Goal: Information Seeking & Learning: Learn about a topic

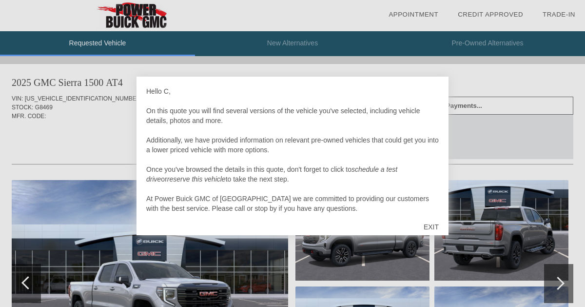
click at [435, 226] on div "EXIT" at bounding box center [431, 226] width 35 height 29
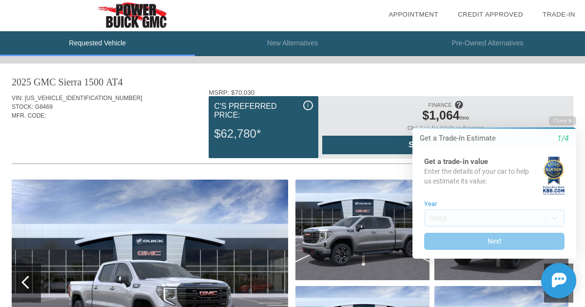
click at [123, 135] on div "Quoted on [DATE] 5:14:22 PM" at bounding box center [293, 143] width 562 height 16
click at [566, 118] on button "Close" at bounding box center [562, 120] width 27 height 9
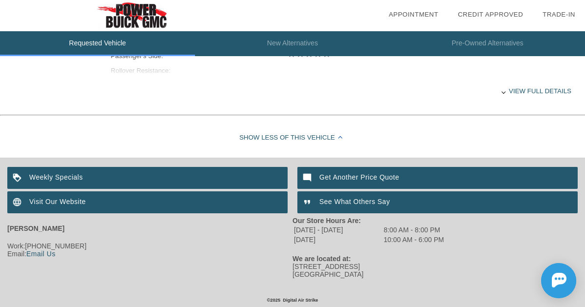
scroll to position [495, 0]
click at [525, 90] on div "View full details" at bounding box center [341, 91] width 461 height 24
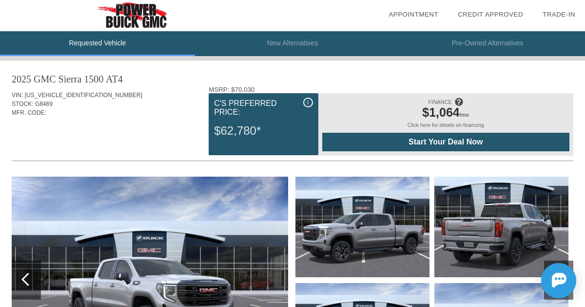
scroll to position [0, 0]
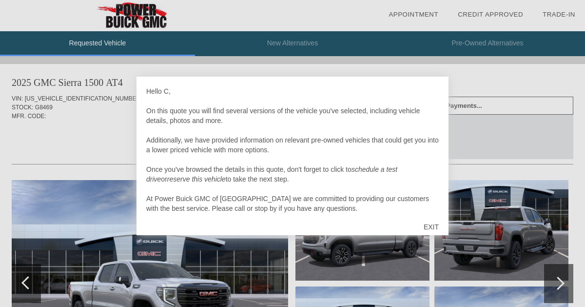
click at [434, 228] on div "EXIT" at bounding box center [431, 226] width 35 height 29
